Goal: Check status

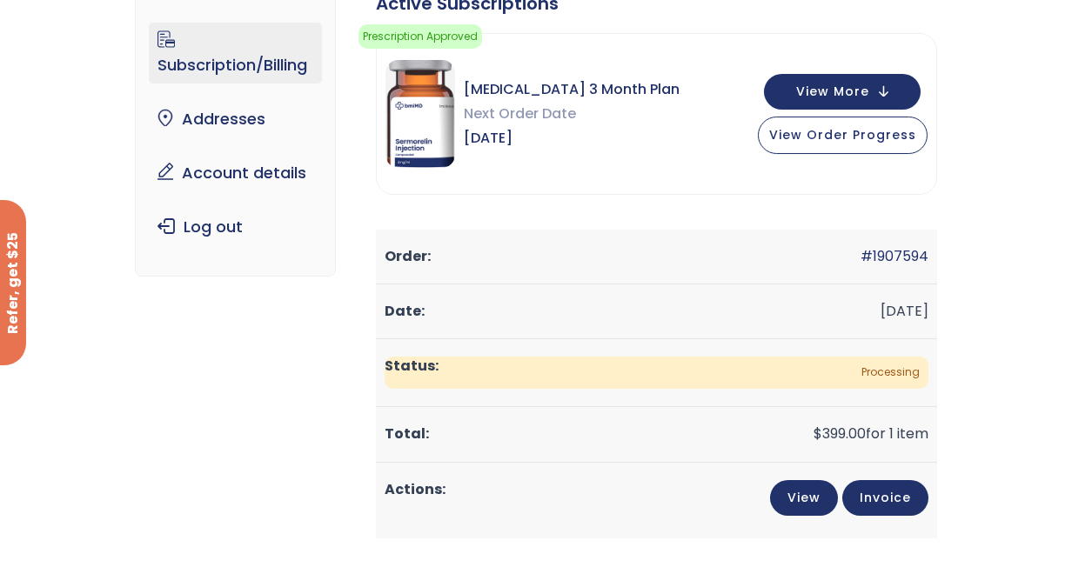
scroll to position [174, 0]
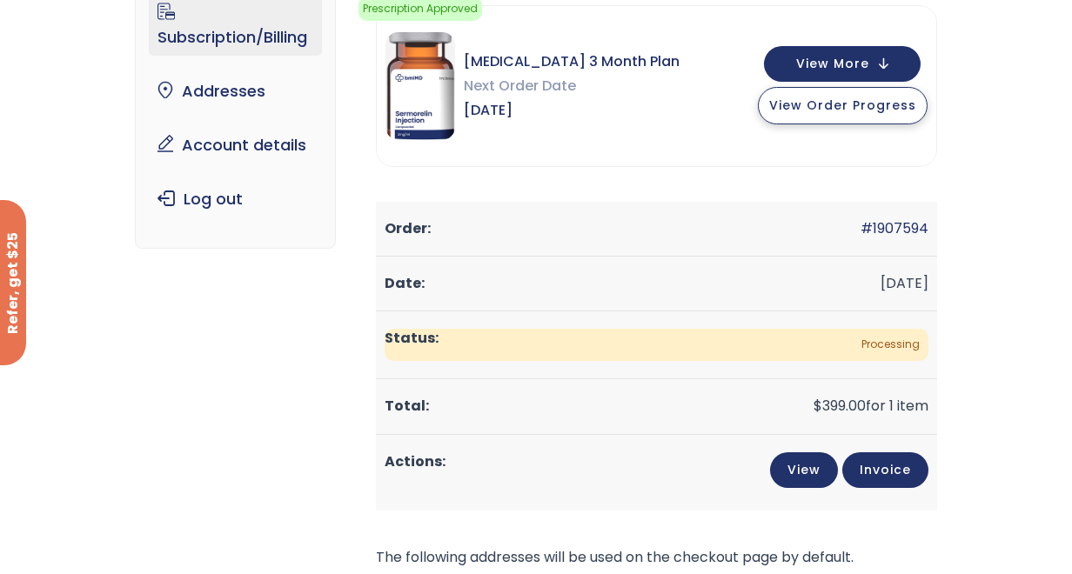
click at [916, 108] on span "View Order Progress" at bounding box center [842, 105] width 147 height 17
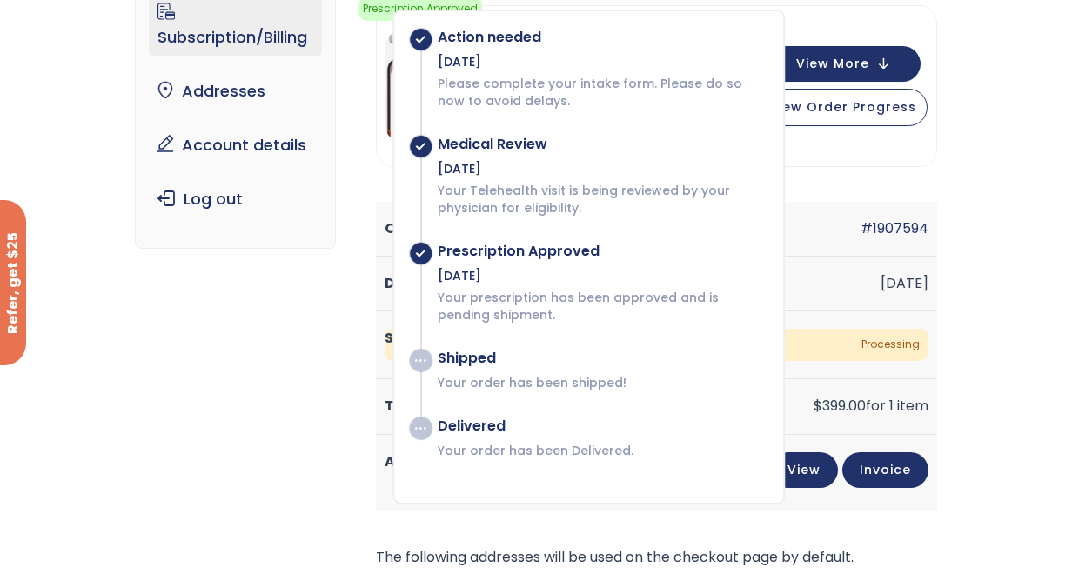
scroll to position [261, 0]
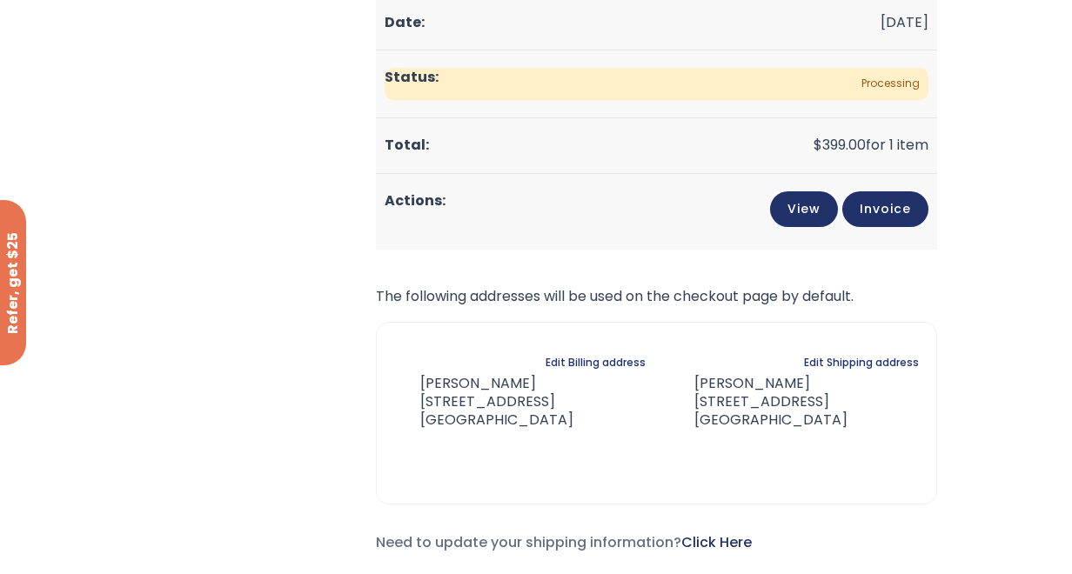
scroll to position [0, 0]
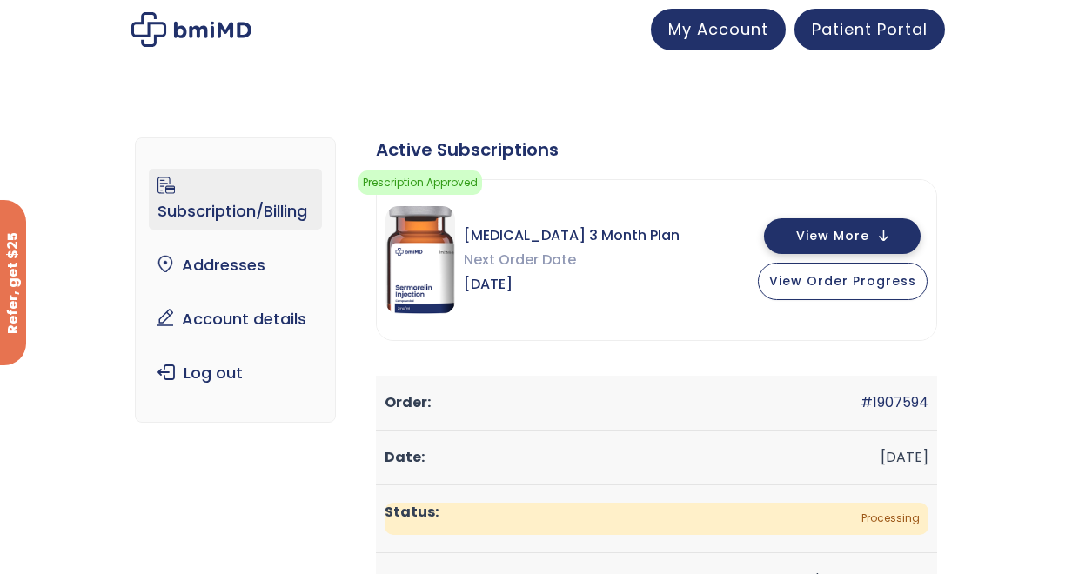
click at [920, 236] on button "View More" at bounding box center [842, 236] width 157 height 36
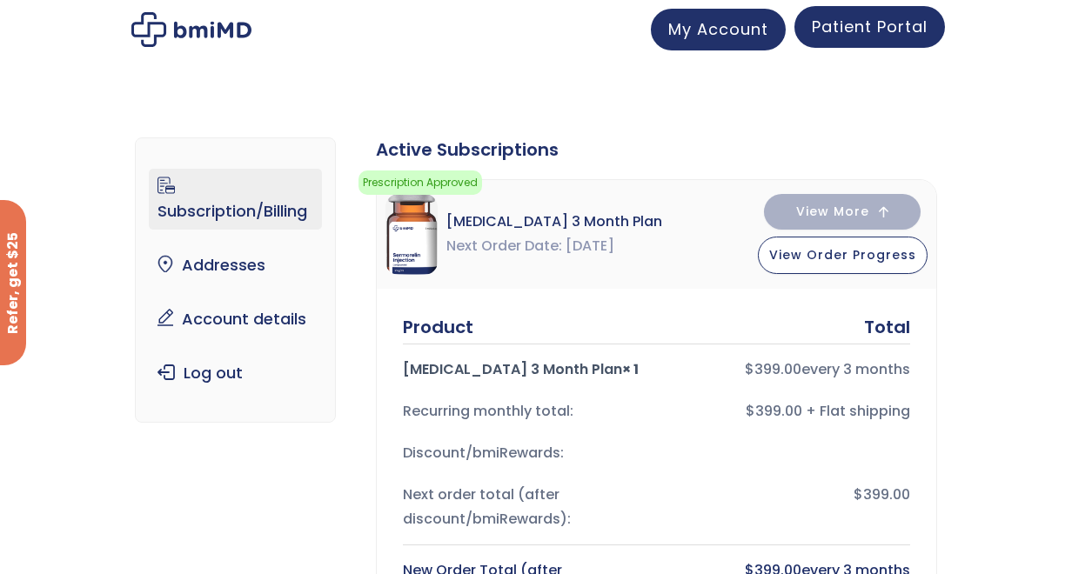
click at [927, 34] on span "Patient Portal" at bounding box center [870, 27] width 116 height 22
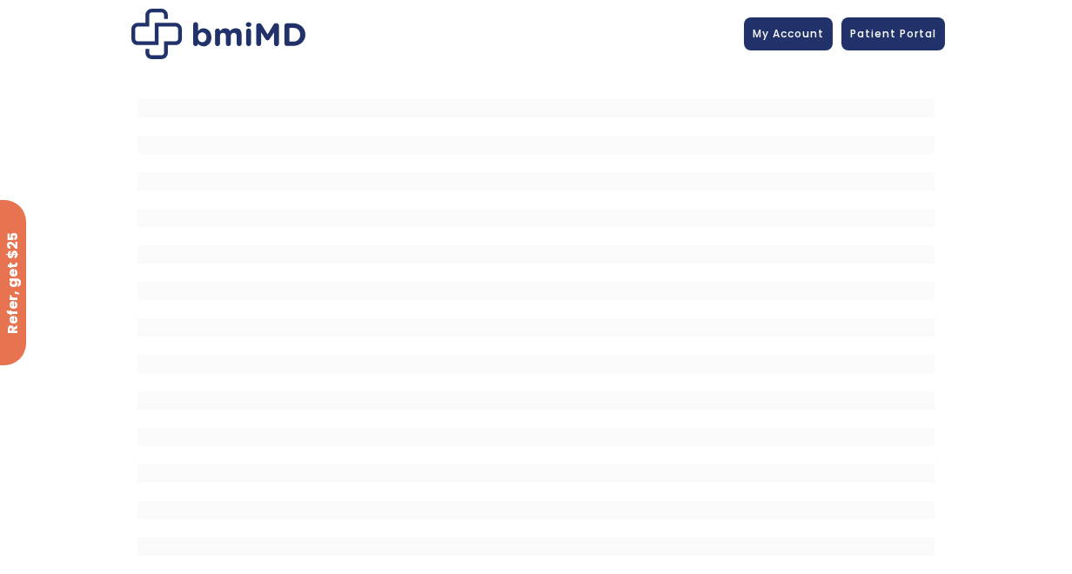
scroll to position [28, 0]
